Goal: Task Accomplishment & Management: Use online tool/utility

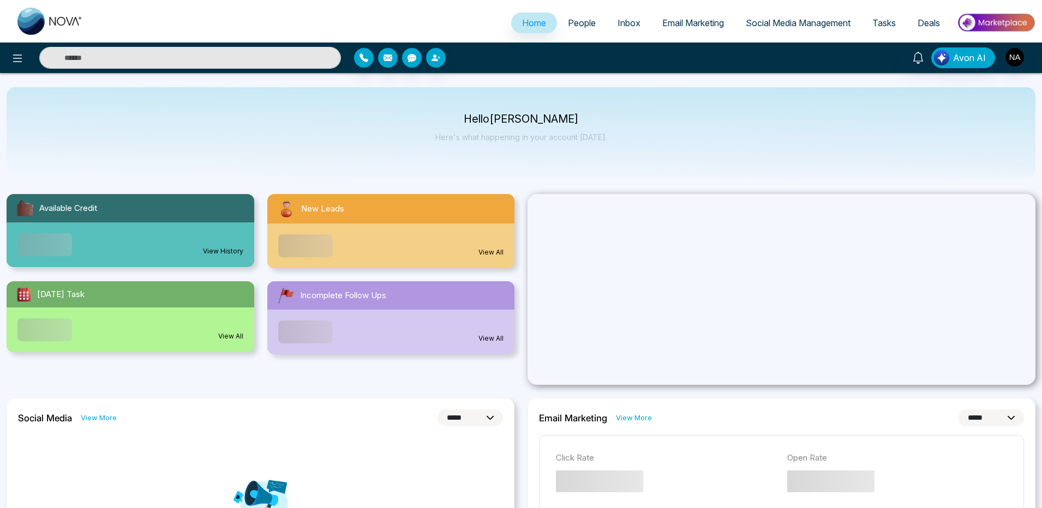
select select "*"
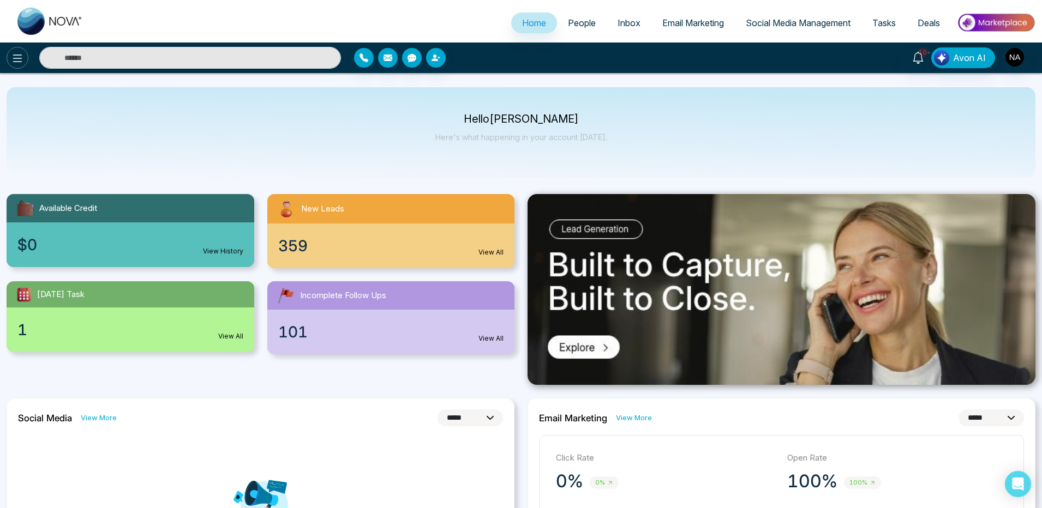
click at [24, 60] on button at bounding box center [18, 58] width 22 height 22
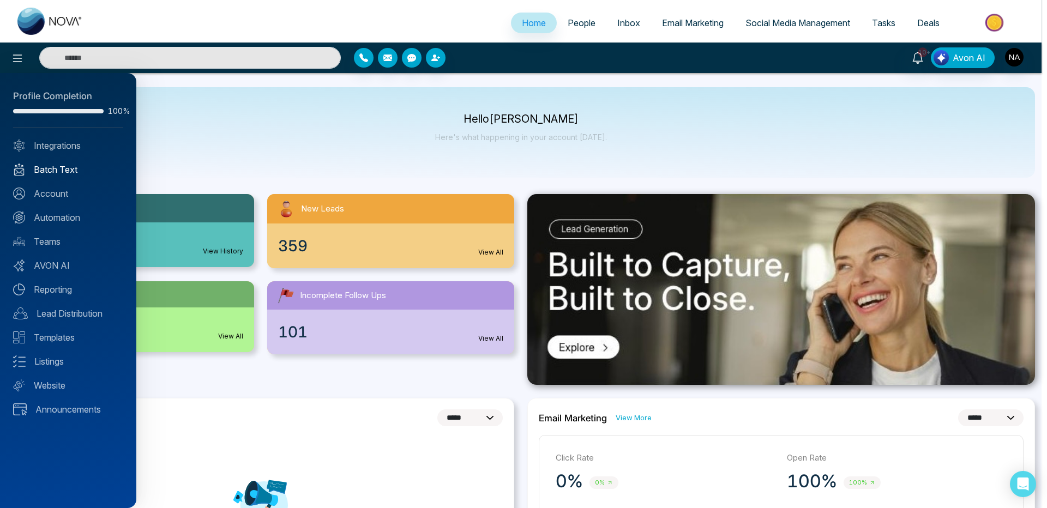
click at [64, 166] on link "Batch Text" at bounding box center [68, 169] width 110 height 13
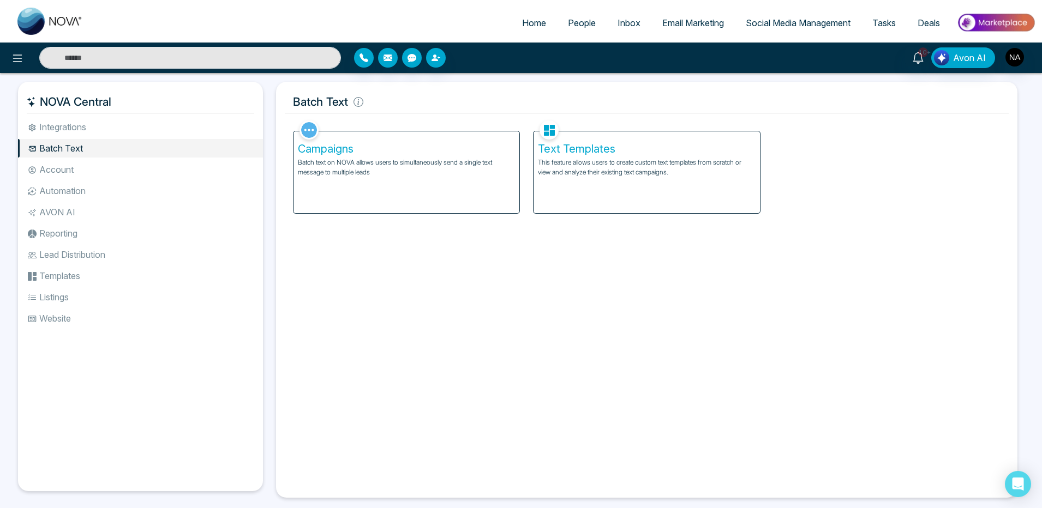
click at [447, 196] on div "Campaigns Batch text on NOVA allows users to simultaneously send a single text …" at bounding box center [406, 172] width 226 height 82
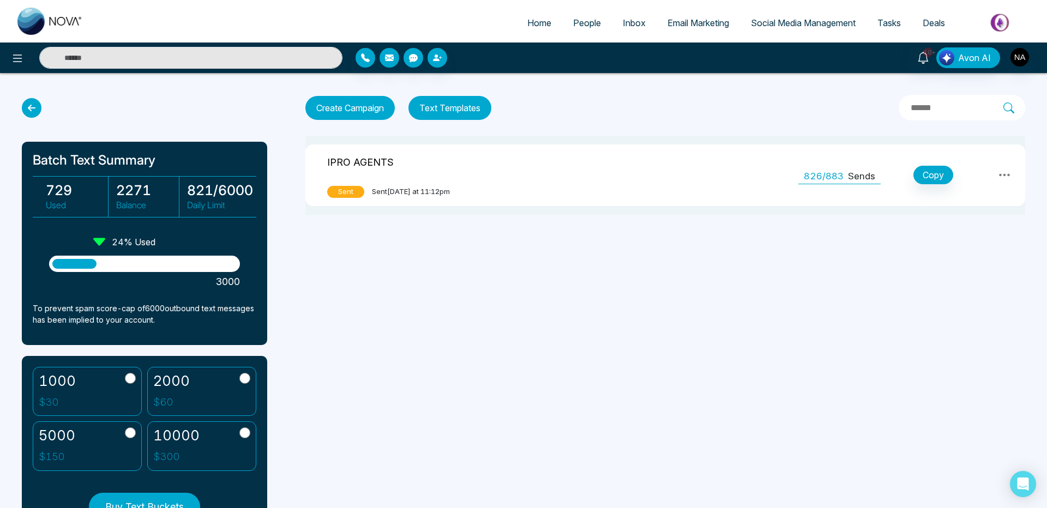
click at [482, 179] on td "IPRO AGENTS Sent Sent today at 11:12pm" at bounding box center [435, 176] width 260 height 62
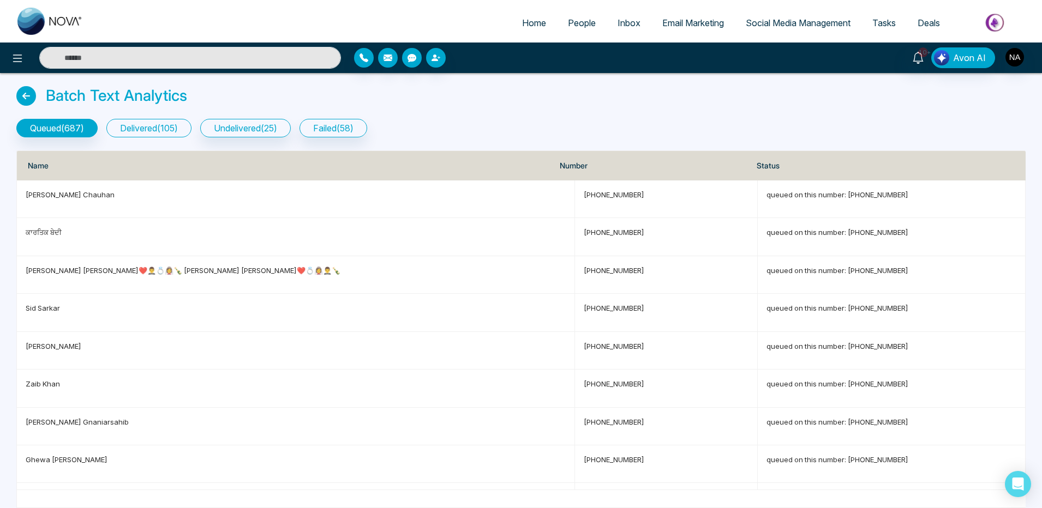
click at [121, 130] on button "delivered ( 105 )" at bounding box center [148, 128] width 85 height 19
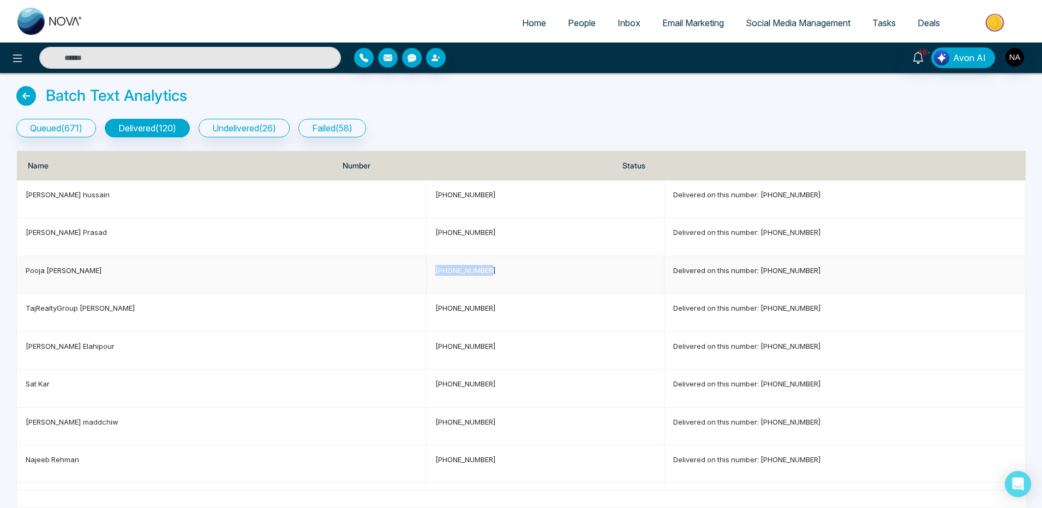
drag, startPoint x: 409, startPoint y: 268, endPoint x: 337, endPoint y: 264, distance: 72.1
click at [427, 264] on td "+114164204743" at bounding box center [546, 275] width 238 height 38
copy p "+114164204743"
click at [248, 54] on input "text" at bounding box center [190, 58] width 302 height 22
paste input "**********"
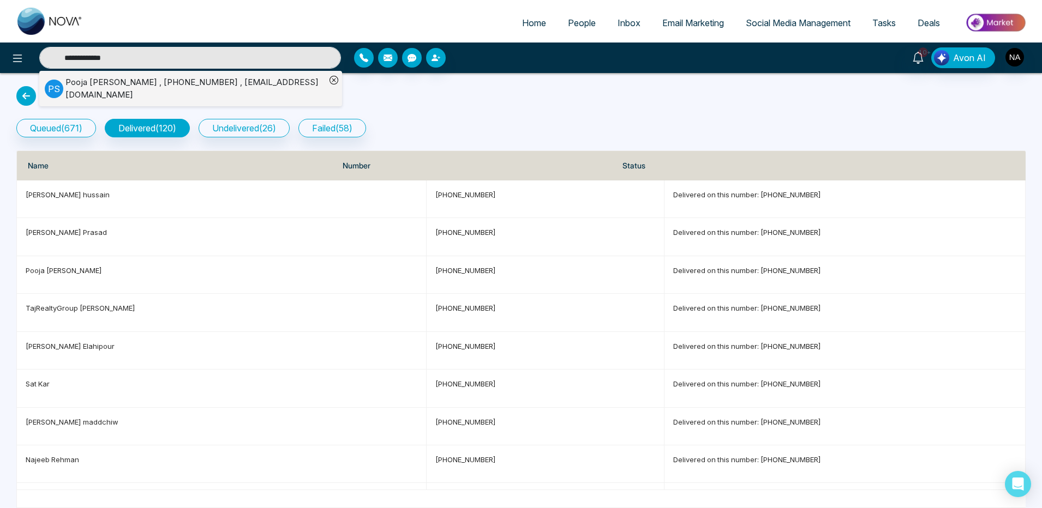
type input "**********"
click at [104, 83] on div "Pooja Seth , +114164204743 , Poojasethdastidar@gmail.com" at bounding box center [195, 88] width 260 height 25
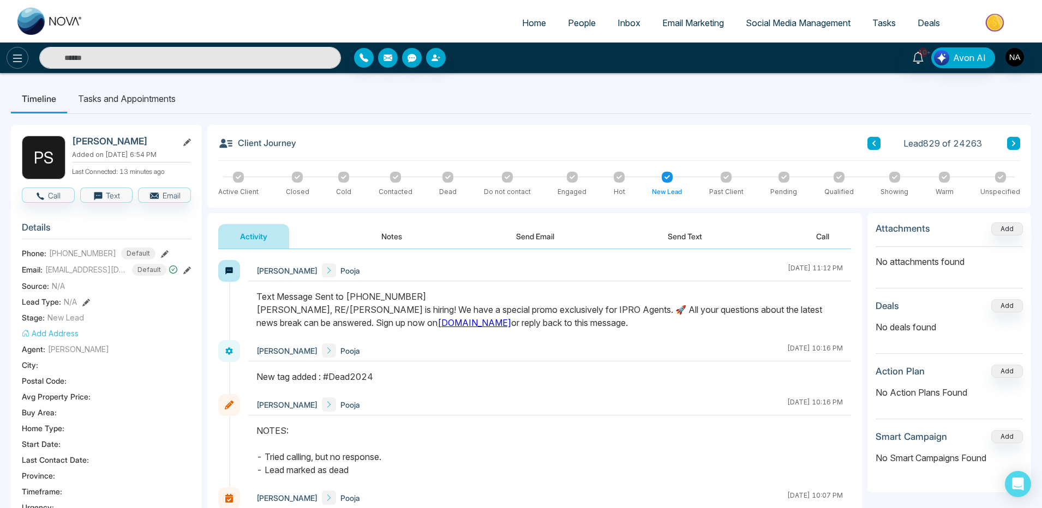
click at [20, 57] on icon at bounding box center [17, 58] width 13 height 13
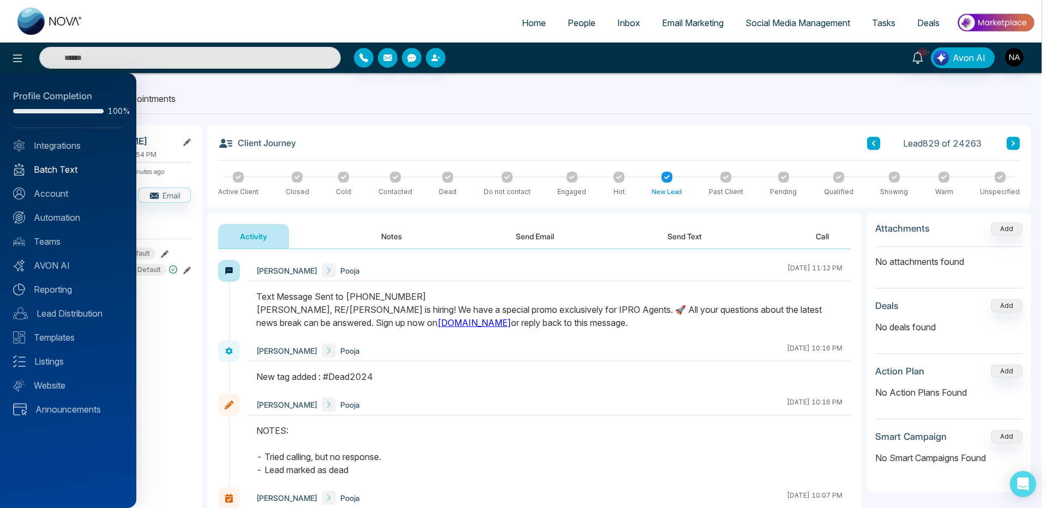
click at [47, 171] on link "Batch Text" at bounding box center [68, 169] width 110 height 13
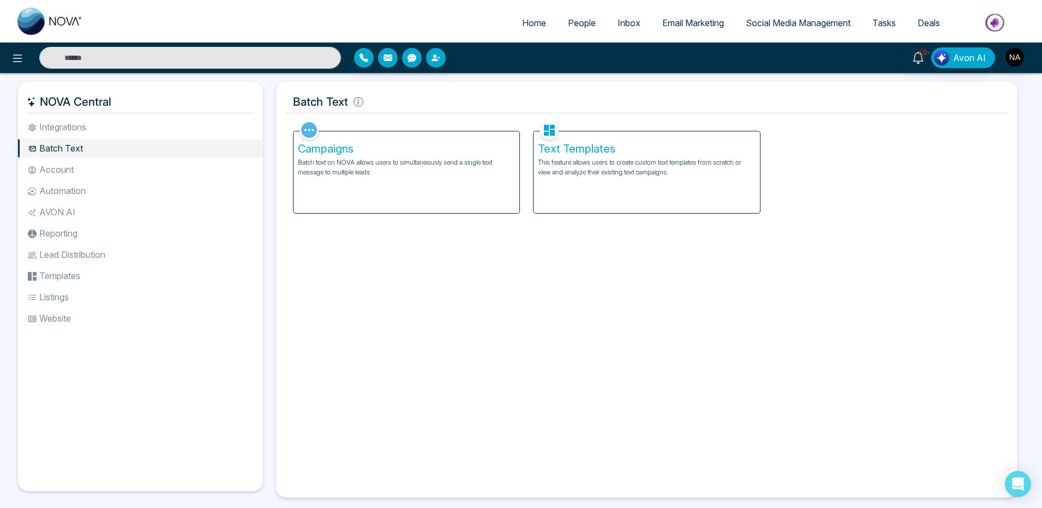
click at [370, 155] on h5 "Campaigns" at bounding box center [406, 148] width 217 height 13
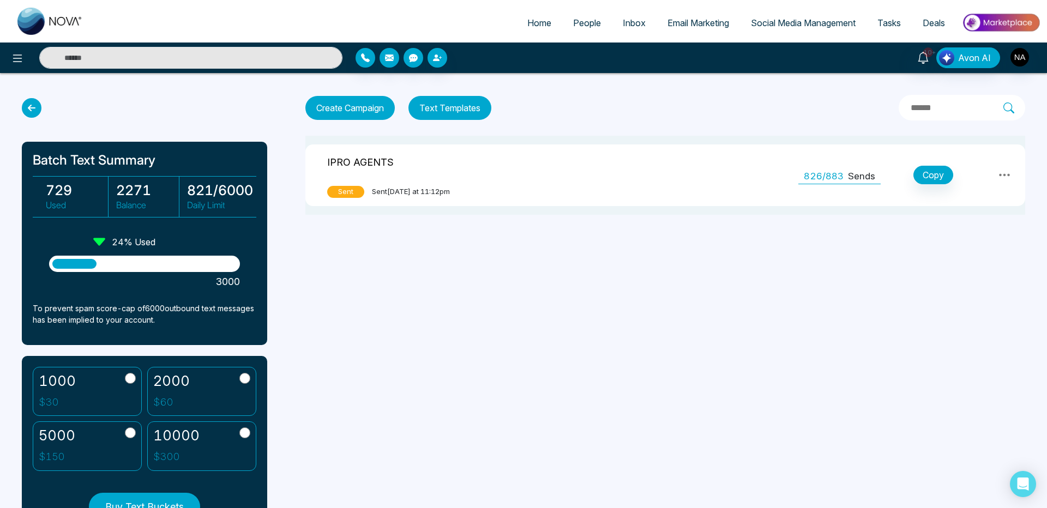
click at [369, 108] on button "Create Campaign" at bounding box center [349, 108] width 89 height 24
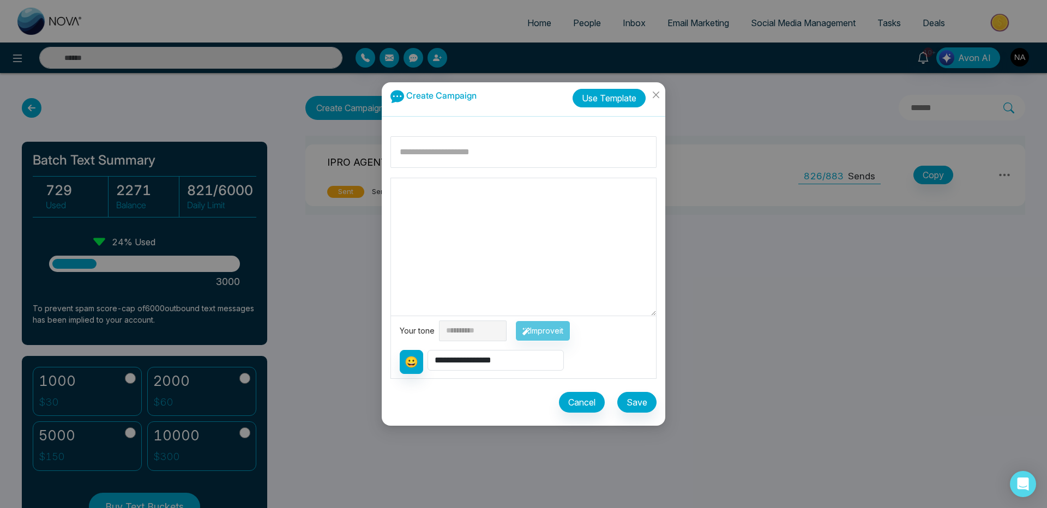
click at [613, 101] on button "Use Template" at bounding box center [609, 98] width 73 height 19
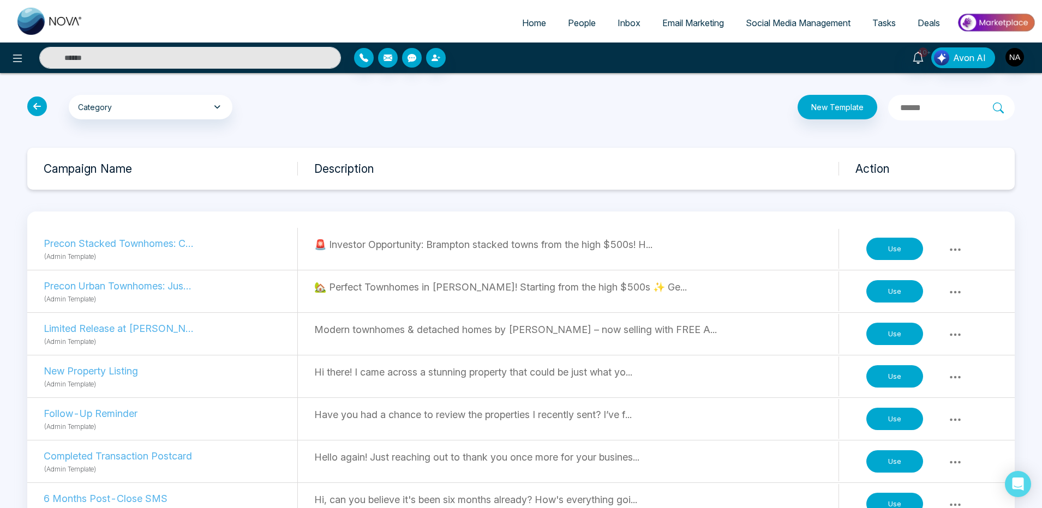
click at [883, 251] on button "Use" at bounding box center [894, 249] width 57 height 23
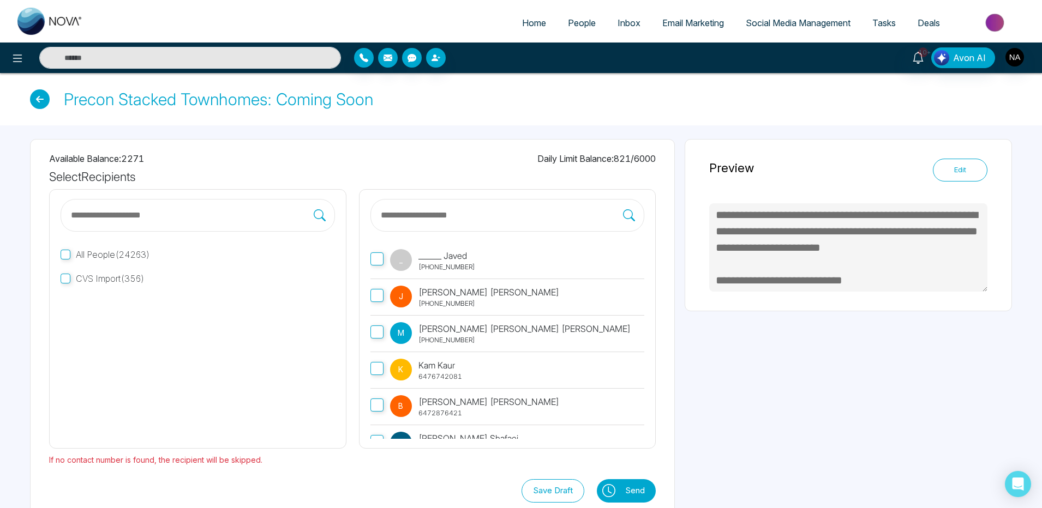
type textarea "**********"
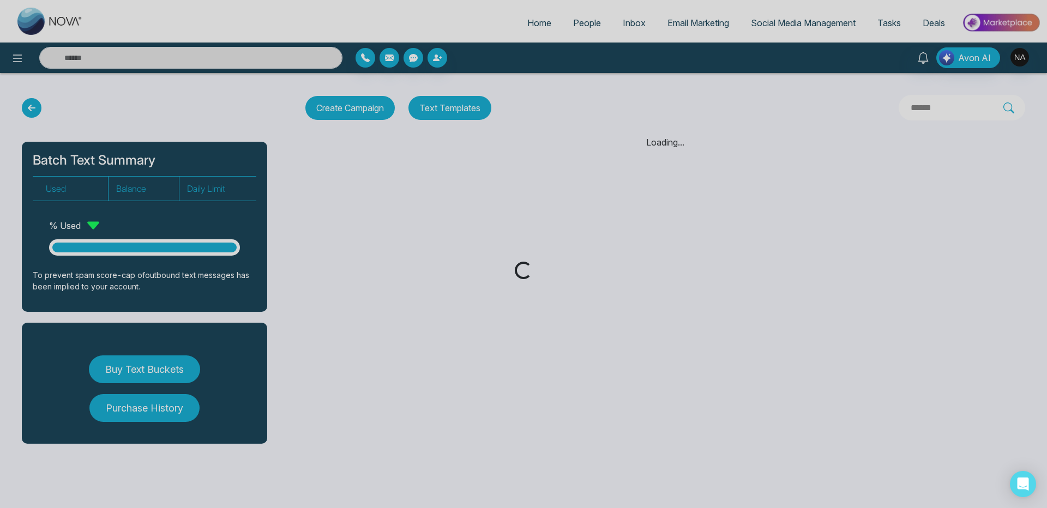
click at [587, 17] on div "Loading..." at bounding box center [523, 254] width 1047 height 508
click at [581, 27] on div "Loading..." at bounding box center [523, 254] width 1047 height 508
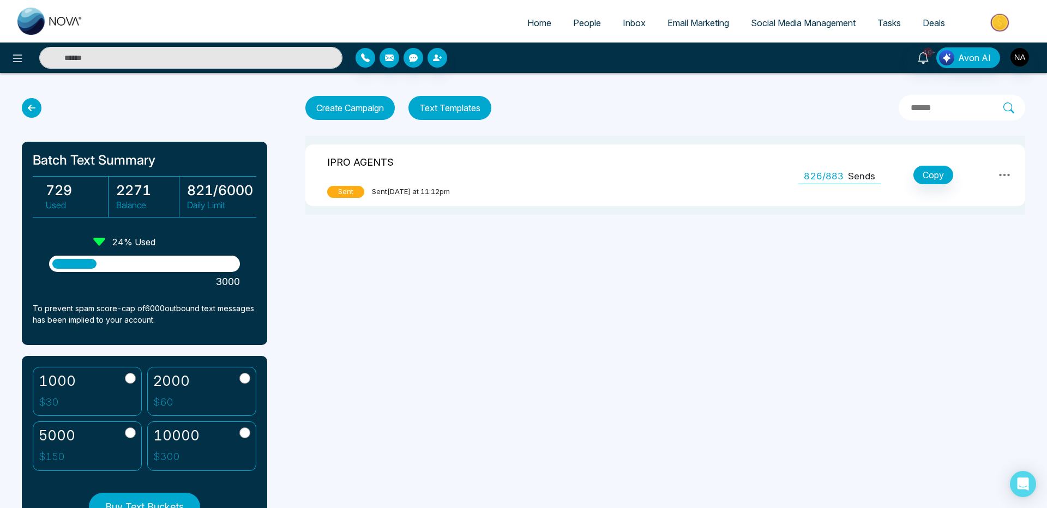
click at [579, 19] on span "People" at bounding box center [587, 22] width 28 height 11
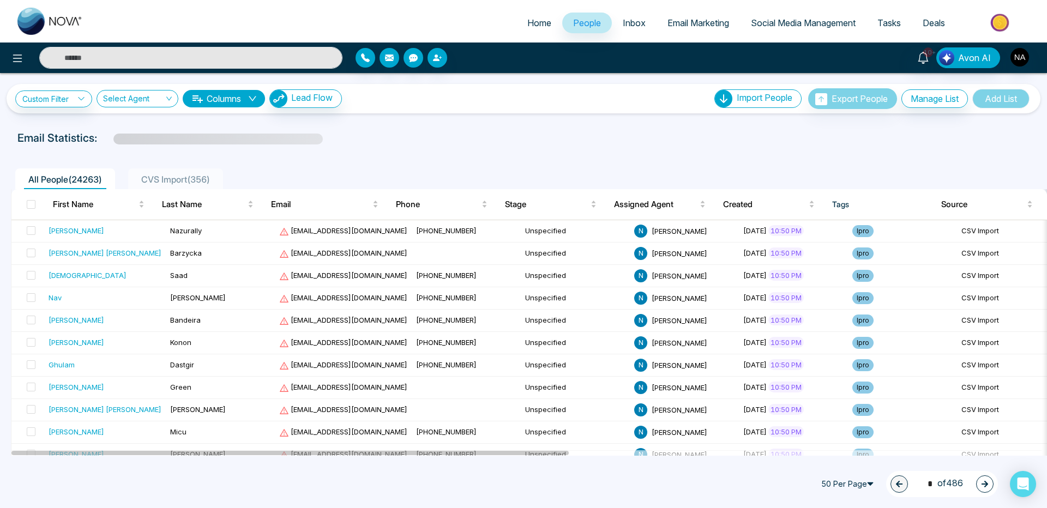
click at [184, 174] on span "CVS Import ( 356 )" at bounding box center [175, 179] width 77 height 11
click at [178, 178] on span "CVS Import ( 356 )" at bounding box center [175, 179] width 77 height 11
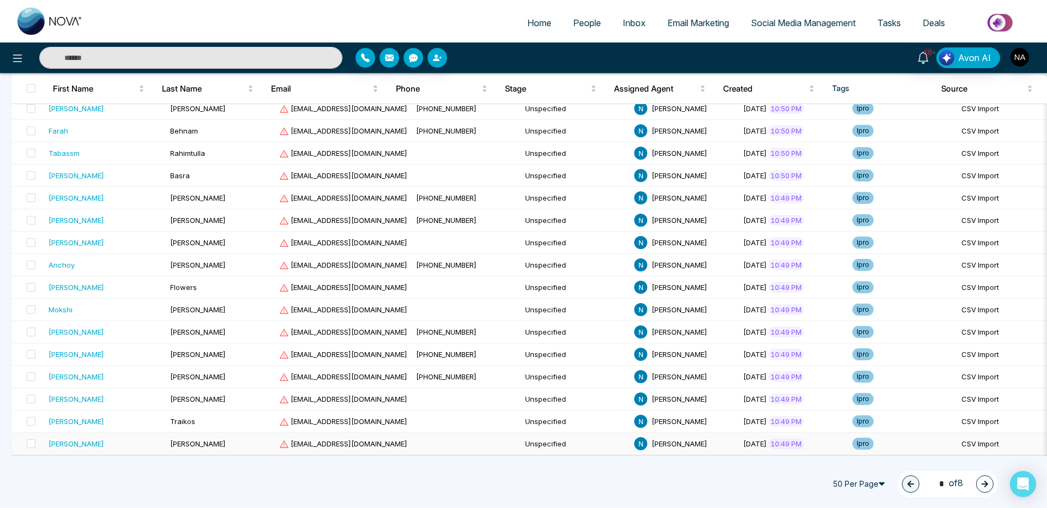
drag, startPoint x: 334, startPoint y: 453, endPoint x: 275, endPoint y: 447, distance: 59.2
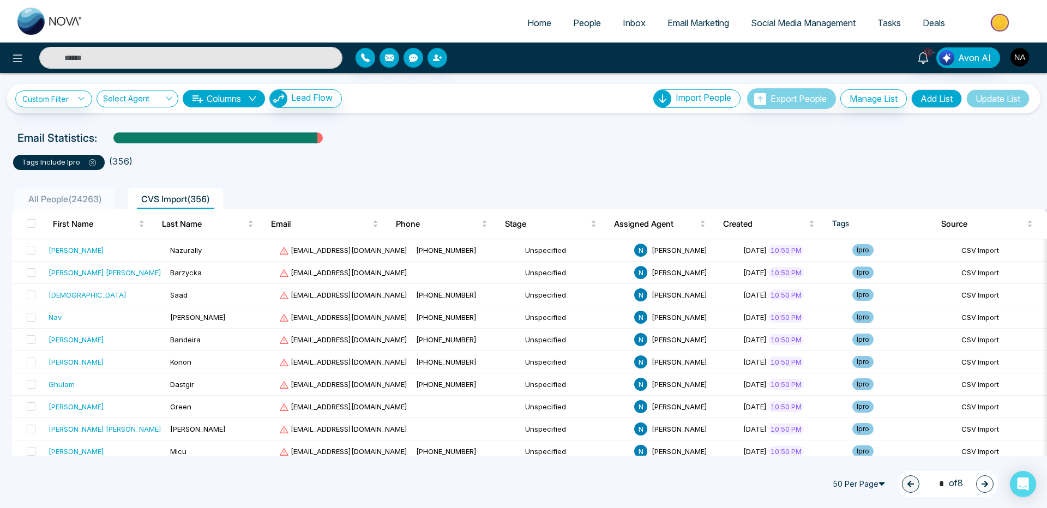
click at [1025, 64] on img "button" at bounding box center [1020, 57] width 19 height 19
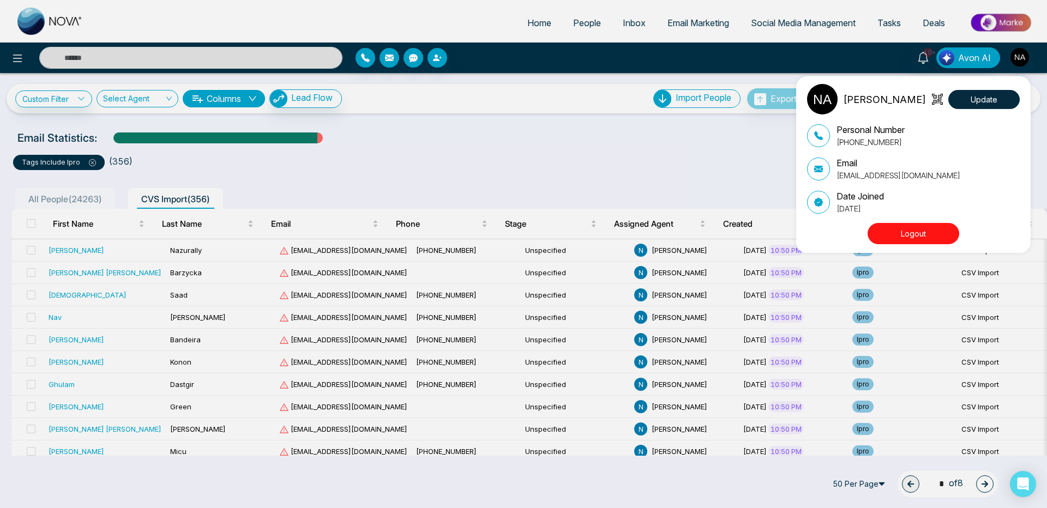
click at [898, 241] on button "Logout" at bounding box center [914, 233] width 92 height 21
